Goal: Check status: Check status

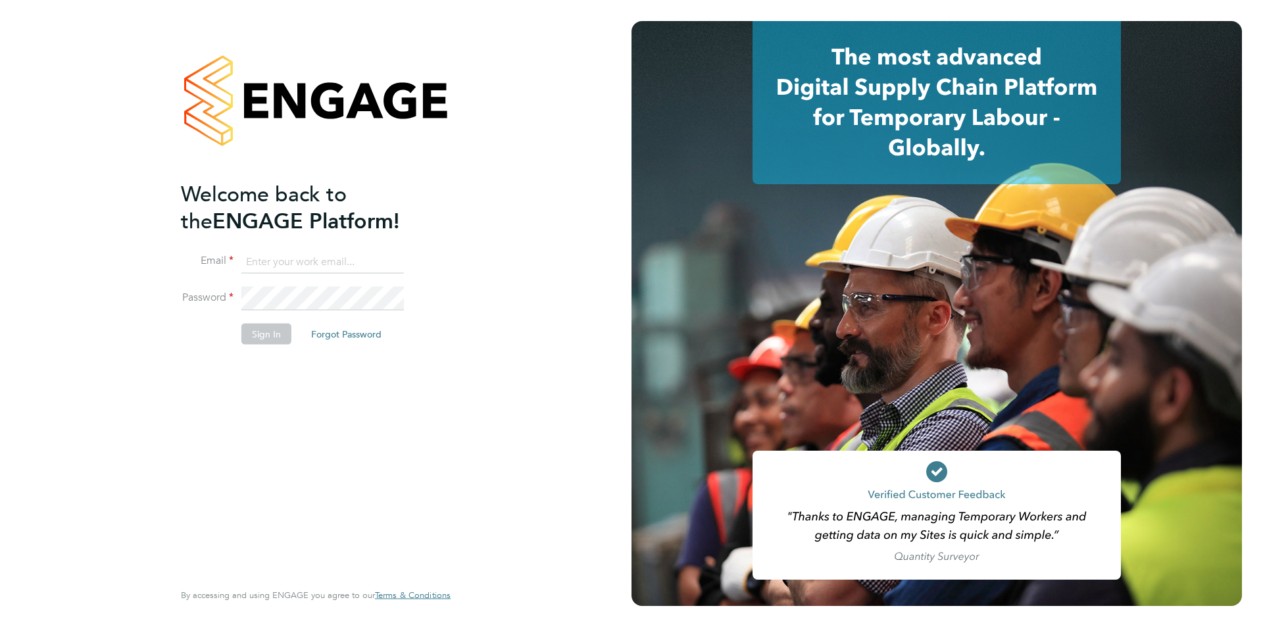
type input "[EMAIL_ADDRESS][PERSON_NAME][DOMAIN_NAME]"
click at [280, 333] on button "Sign In" at bounding box center [266, 333] width 50 height 21
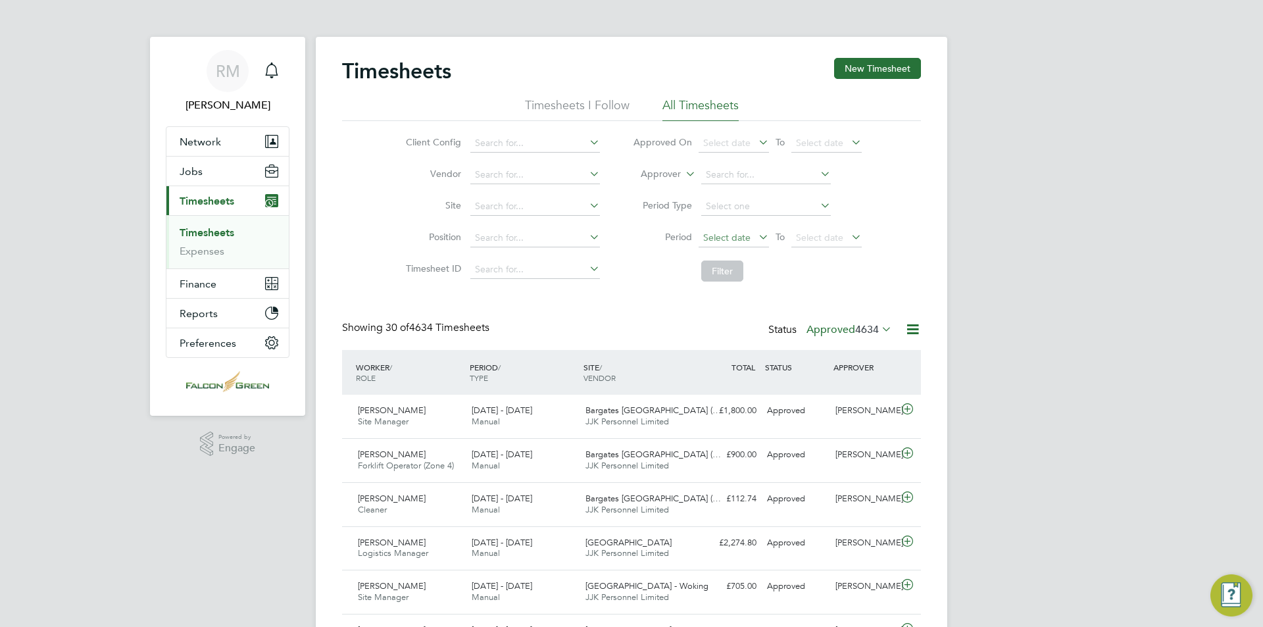
click at [737, 239] on span "Select date" at bounding box center [726, 238] width 47 height 12
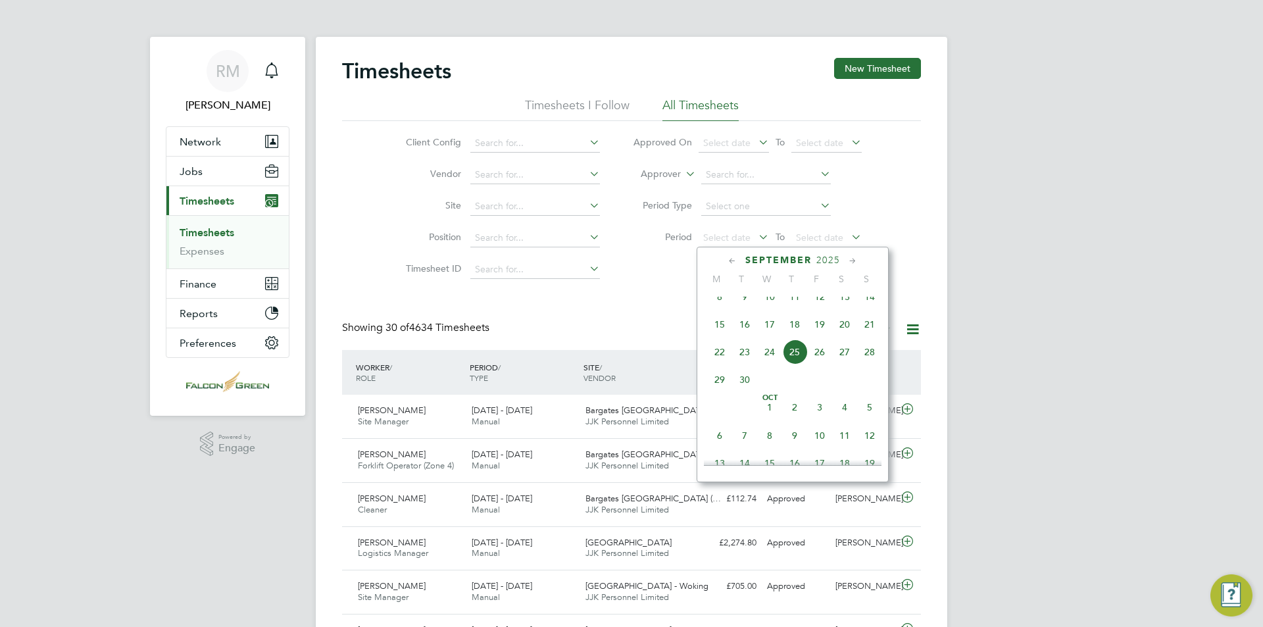
click at [725, 337] on span "15" at bounding box center [719, 324] width 25 height 25
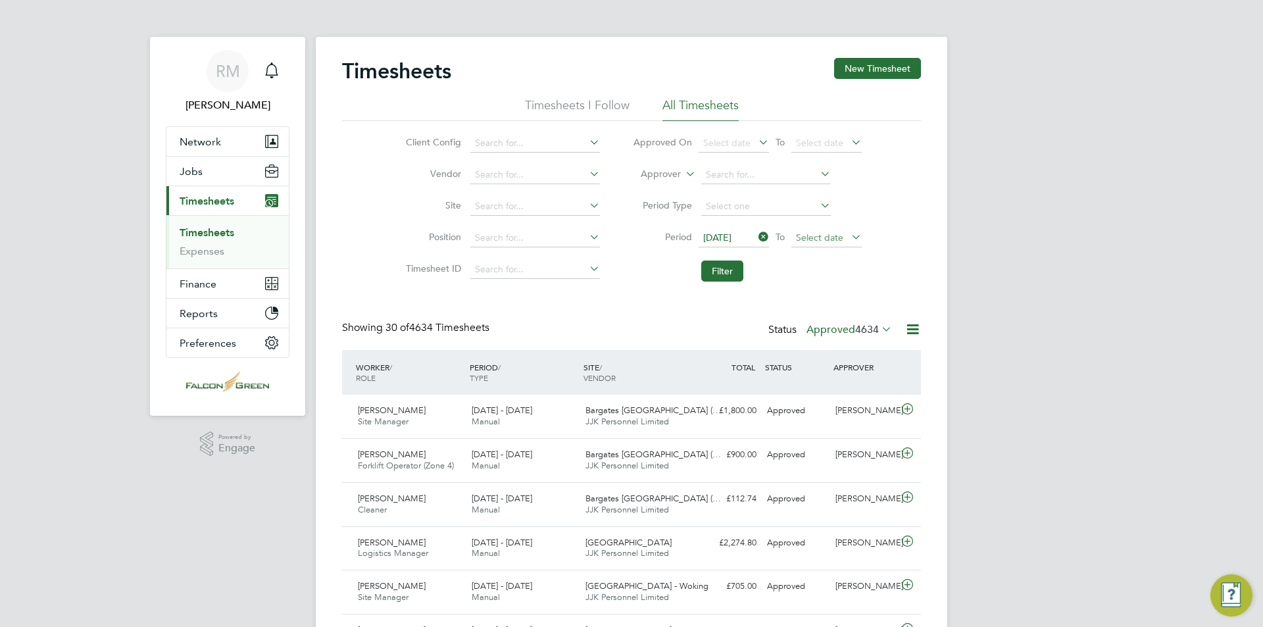
click at [837, 240] on span "Select date" at bounding box center [819, 238] width 47 height 12
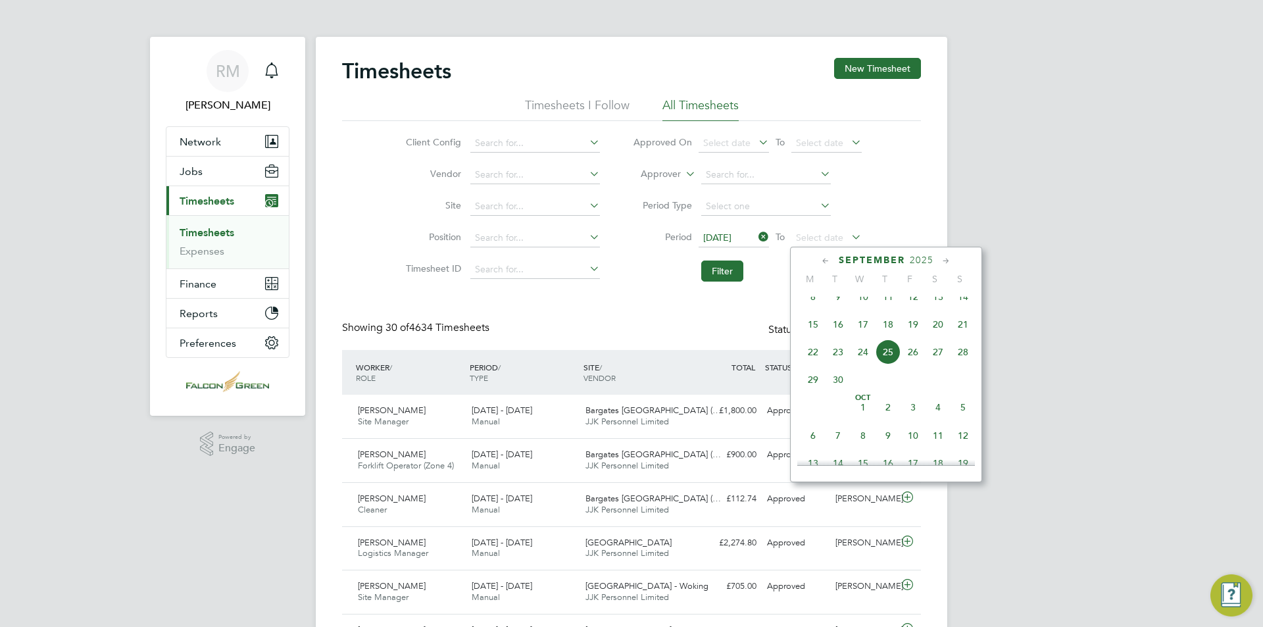
click at [955, 337] on span "21" at bounding box center [962, 324] width 25 height 25
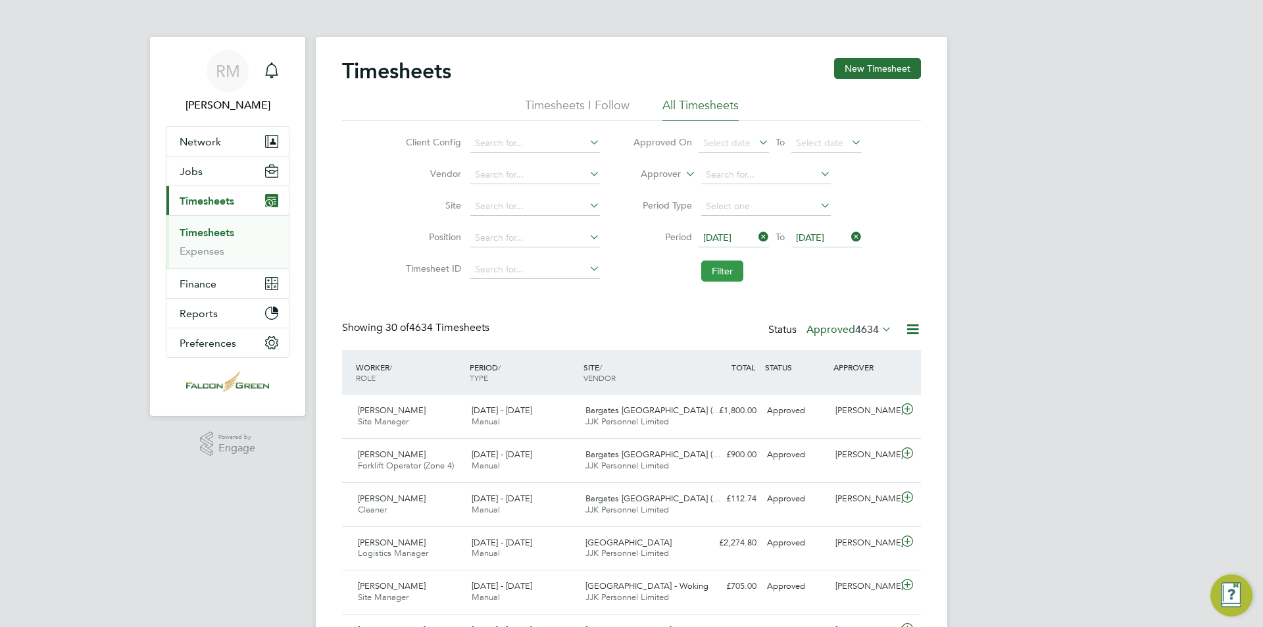
click at [722, 270] on button "Filter" at bounding box center [722, 270] width 42 height 21
click at [735, 267] on button "Filter" at bounding box center [722, 270] width 42 height 21
click at [715, 268] on button "Filter" at bounding box center [722, 270] width 42 height 21
click at [849, 333] on label "Approved 24" at bounding box center [855, 329] width 74 height 13
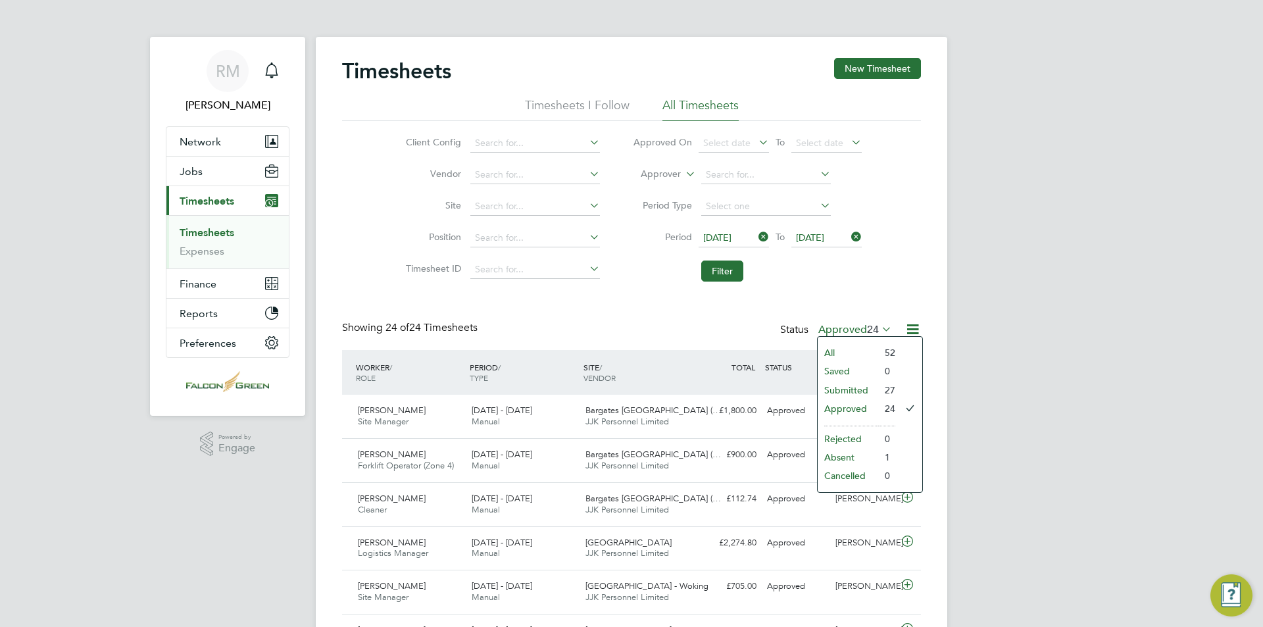
click at [856, 396] on li "Submitted" at bounding box center [847, 390] width 61 height 18
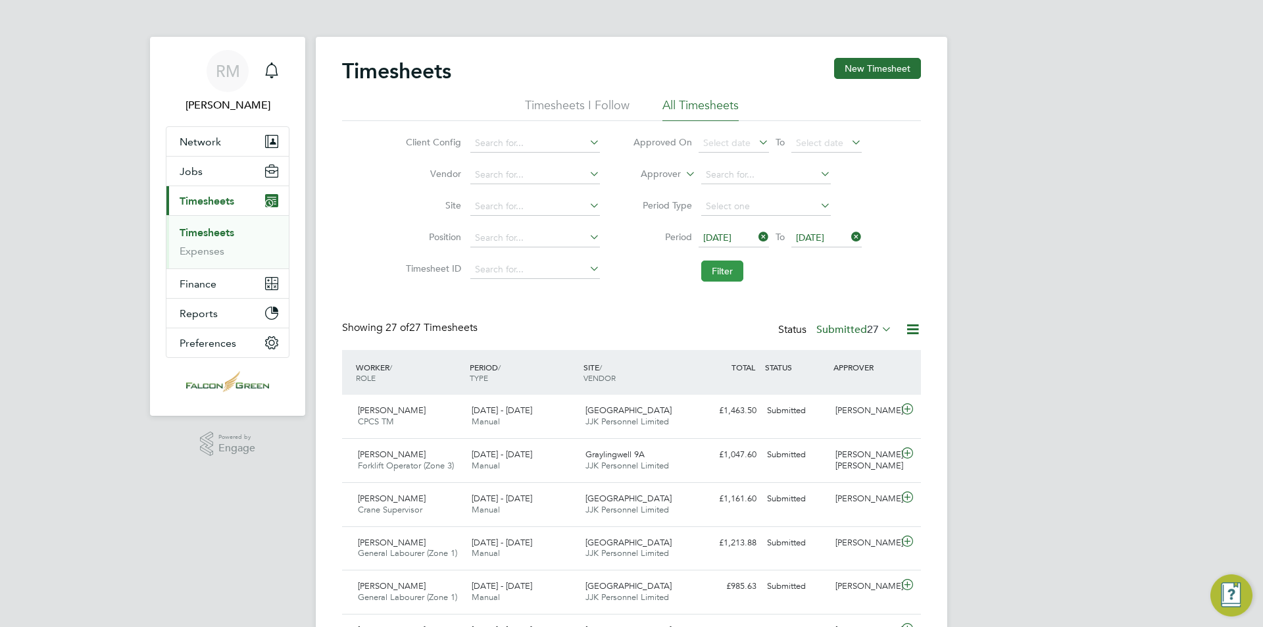
click at [725, 270] on button "Filter" at bounding box center [722, 270] width 42 height 21
click at [732, 272] on button "Filter" at bounding box center [722, 270] width 42 height 21
click at [731, 263] on button "Filter" at bounding box center [722, 270] width 42 height 21
click at [699, 271] on li "Filter" at bounding box center [747, 271] width 262 height 34
click at [731, 278] on button "Filter" at bounding box center [722, 270] width 42 height 21
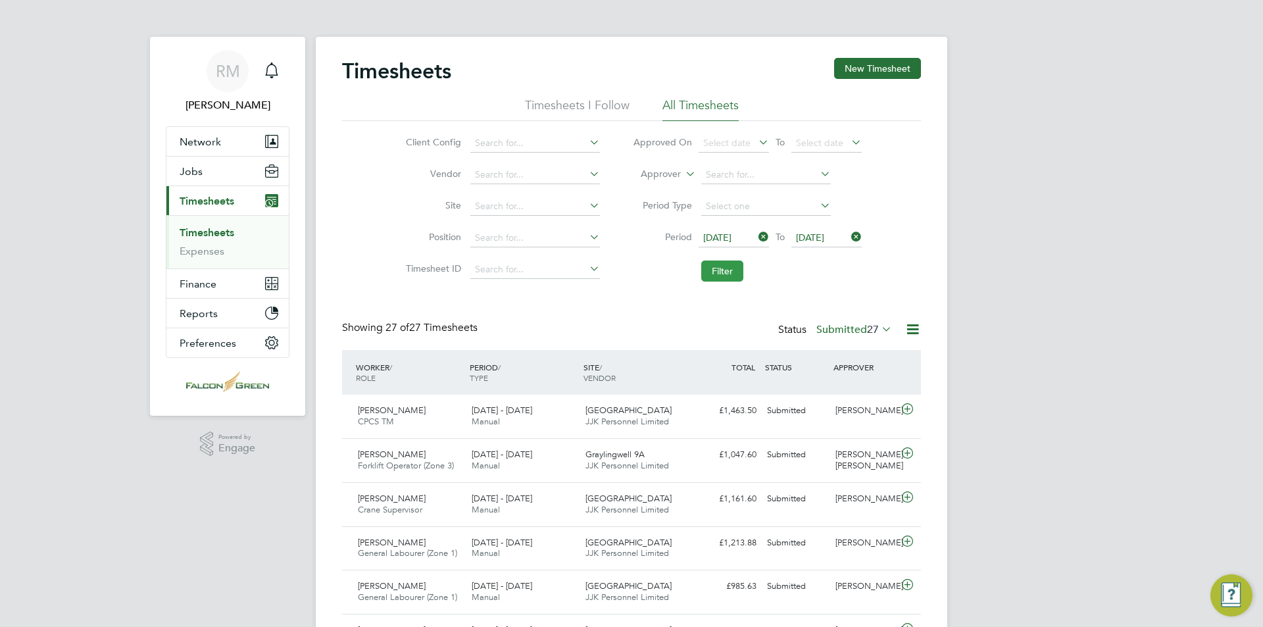
click at [730, 273] on button "Filter" at bounding box center [722, 270] width 42 height 21
click at [716, 271] on button "Filter" at bounding box center [722, 270] width 42 height 21
